Goal: Task Accomplishment & Management: Manage account settings

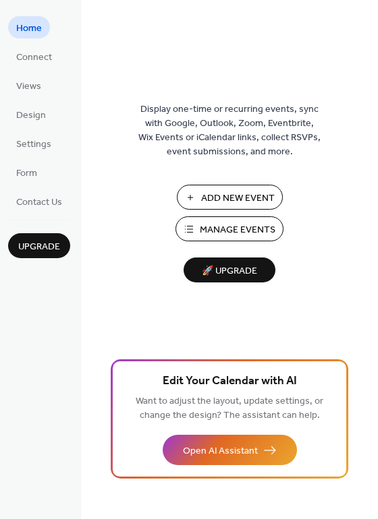
click at [234, 201] on span "Add New Event" at bounding box center [237, 198] width 73 height 14
